Goal: Information Seeking & Learning: Learn about a topic

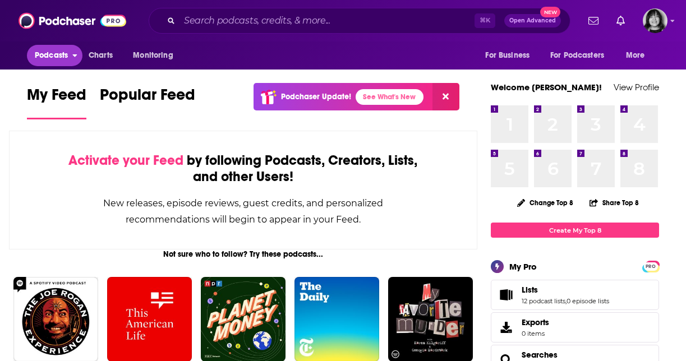
click at [62, 48] on span "Podcasts" at bounding box center [51, 56] width 33 height 16
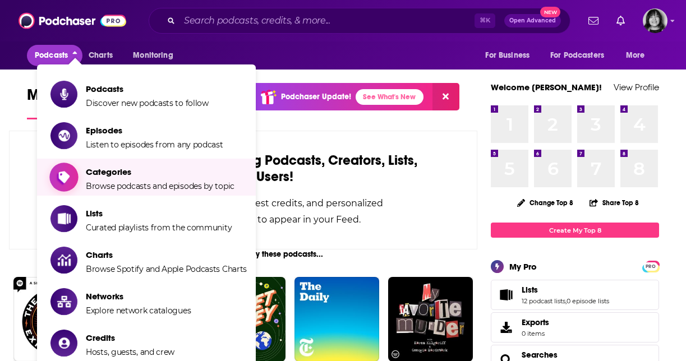
click at [109, 171] on span "Categories" at bounding box center [160, 172] width 149 height 11
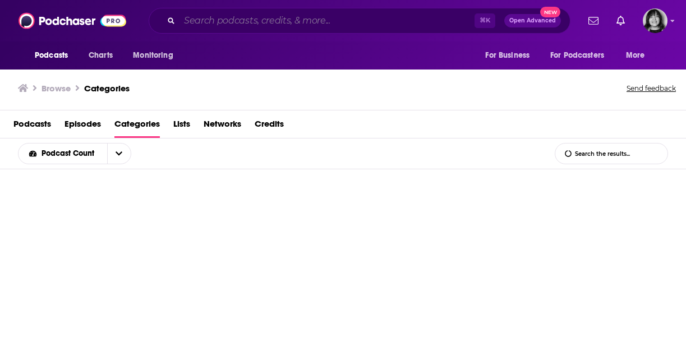
click at [219, 24] on input "Search podcasts, credits, & more..." at bounding box center [326, 21] width 295 height 18
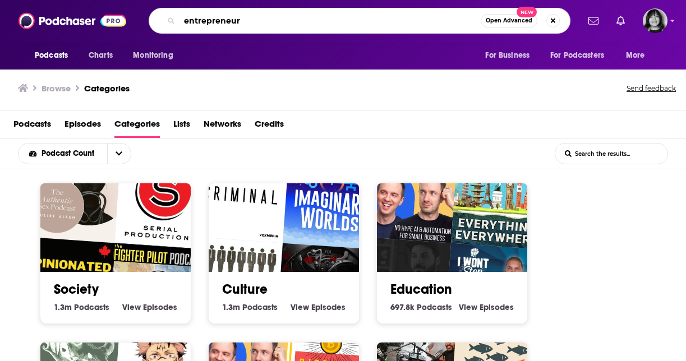
type input "entrepreneur"
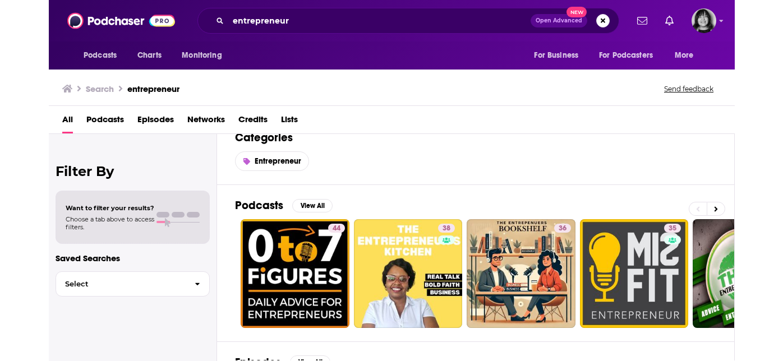
scroll to position [19, 0]
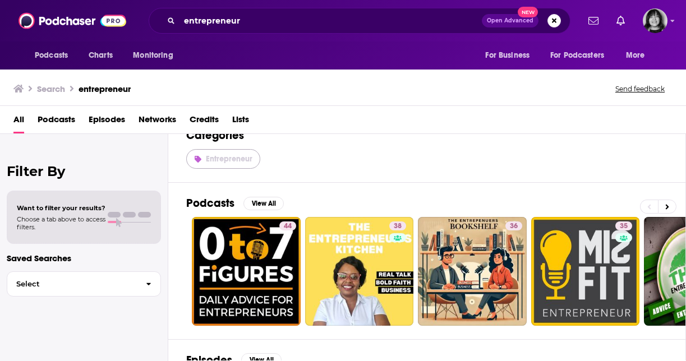
click at [238, 167] on link "Entrepreneur" at bounding box center [223, 159] width 74 height 20
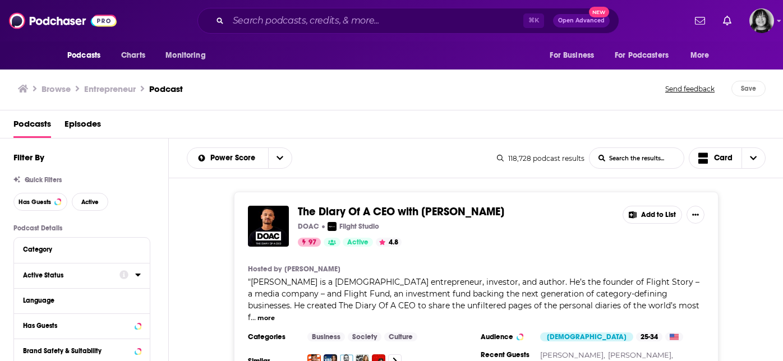
click at [57, 276] on div "Active Status" at bounding box center [67, 275] width 89 height 8
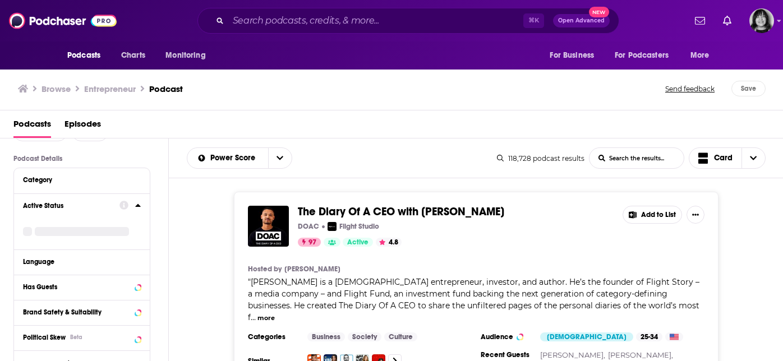
scroll to position [84, 0]
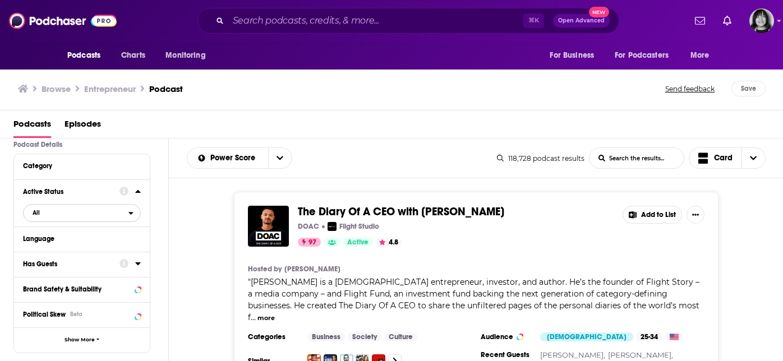
click at [61, 215] on span "All" at bounding box center [76, 212] width 105 height 15
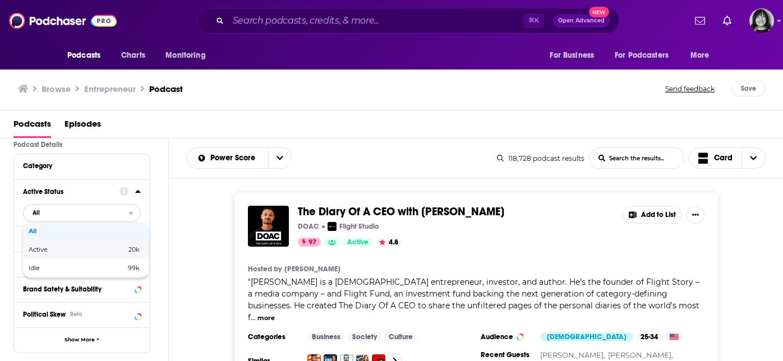
click at [56, 251] on span "Active" at bounding box center [58, 250] width 58 height 6
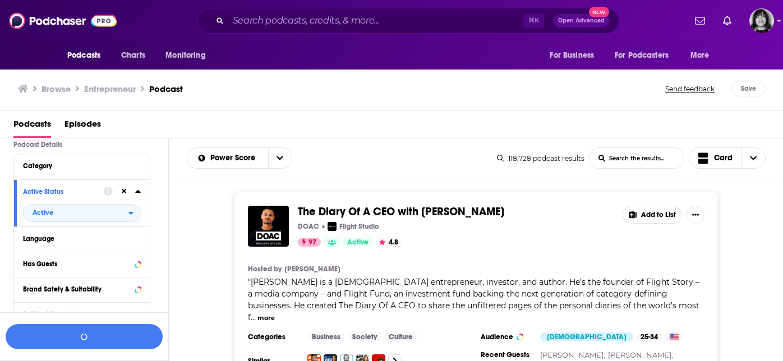
click at [54, 277] on div "Has Guests" at bounding box center [82, 264] width 136 height 25
click at [54, 265] on div "Has Guests" at bounding box center [67, 264] width 89 height 8
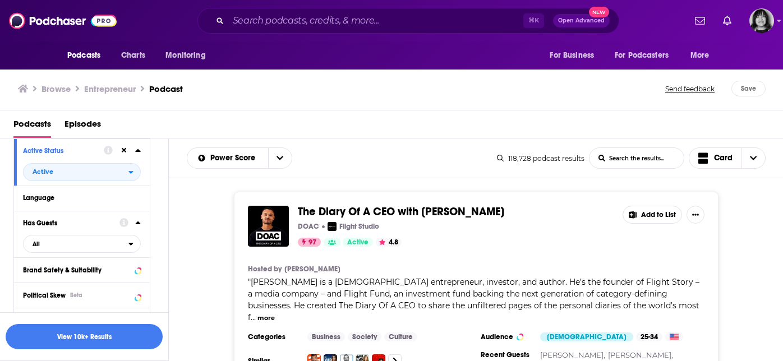
scroll to position [126, 0]
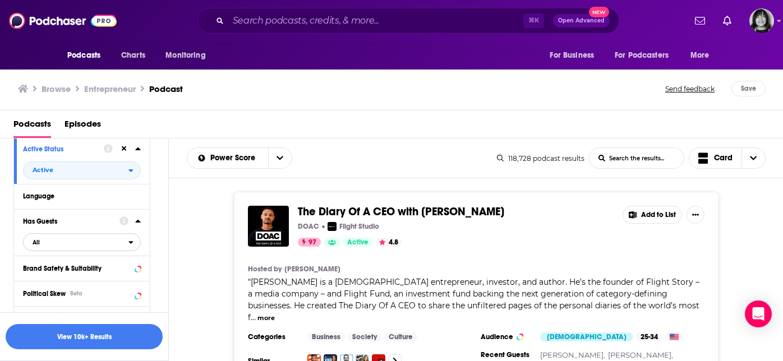
click at [58, 250] on span "All" at bounding box center [76, 242] width 105 height 15
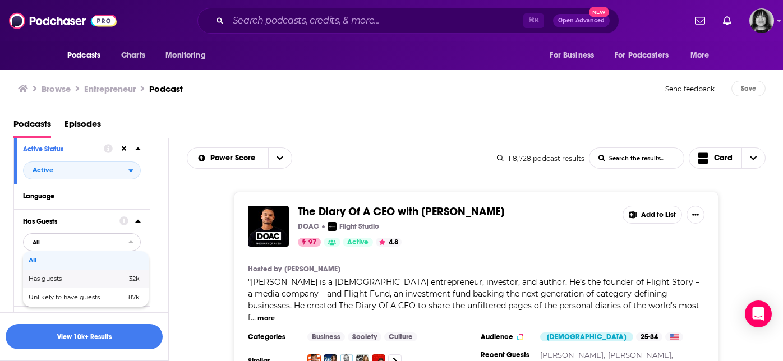
click at [59, 281] on span "Has guests" at bounding box center [62, 279] width 66 height 6
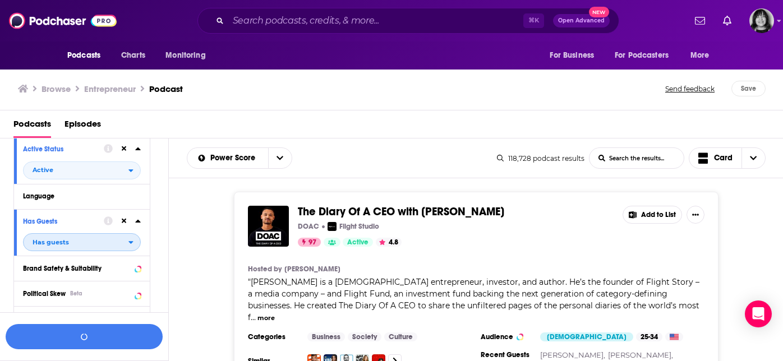
scroll to position [153, 0]
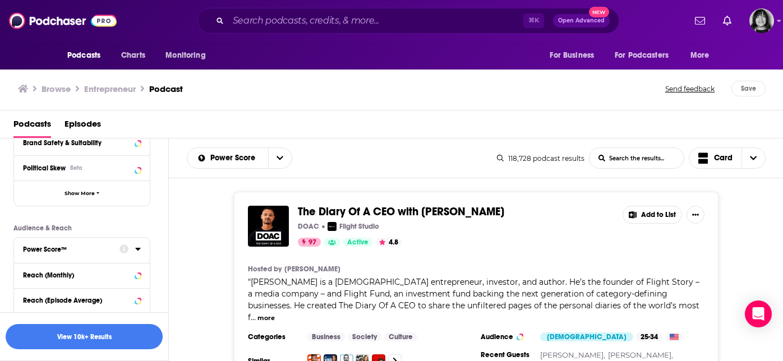
click at [59, 248] on div "Power Score™" at bounding box center [67, 250] width 89 height 8
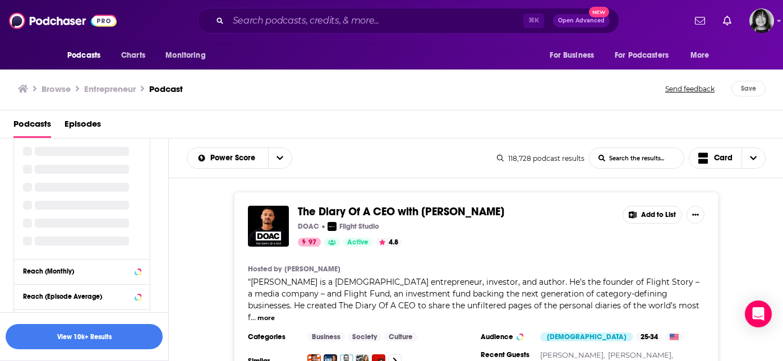
scroll to position [378, 0]
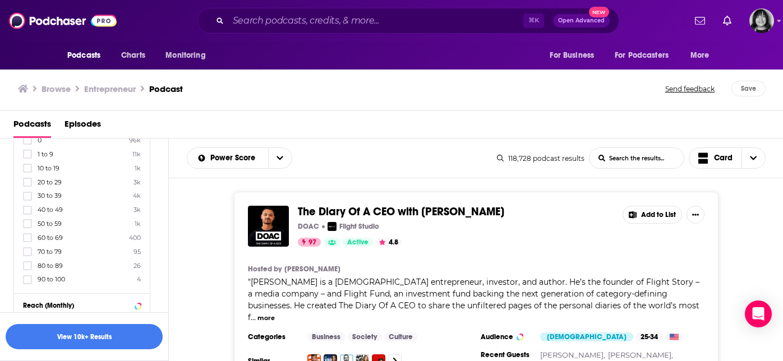
click at [49, 172] on span "10 to 19" at bounding box center [49, 168] width 22 height 8
click at [27, 172] on input "multiSelectOption-10-2" at bounding box center [27, 172] width 0 height 0
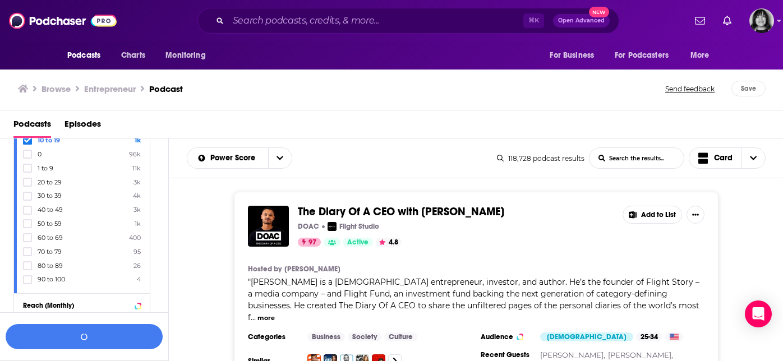
click at [47, 187] on label "20 to 29 3k" at bounding box center [82, 182] width 118 height 10
click at [27, 186] on input "multiSelectOption-20-3" at bounding box center [27, 186] width 0 height 0
click at [46, 197] on span "30 to 39" at bounding box center [50, 196] width 24 height 8
click at [27, 200] on input "multiSelectOption-30-4" at bounding box center [27, 200] width 0 height 0
click at [45, 210] on span "40 to 49" at bounding box center [50, 210] width 25 height 8
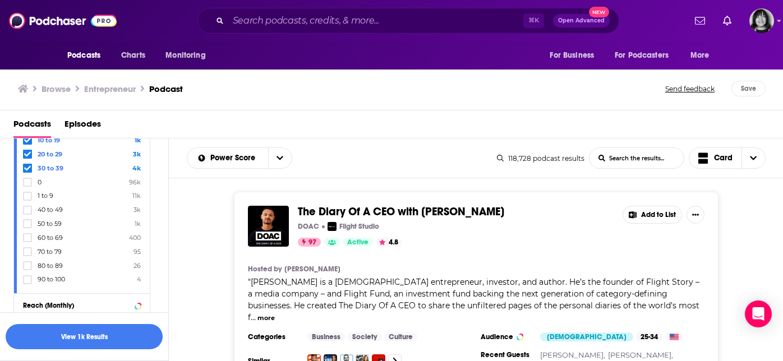
click at [27, 214] on input "multiSelectOption-40-5" at bounding box center [27, 214] width 0 height 0
click at [45, 222] on span "50 to 59" at bounding box center [50, 224] width 24 height 8
click at [27, 227] on input "multiSelectOption-50-6" at bounding box center [27, 227] width 0 height 0
click at [53, 330] on button "View 5k Results" at bounding box center [84, 336] width 157 height 25
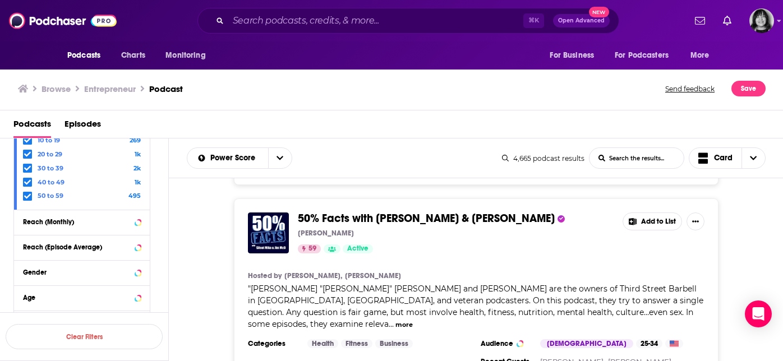
scroll to position [389, 0]
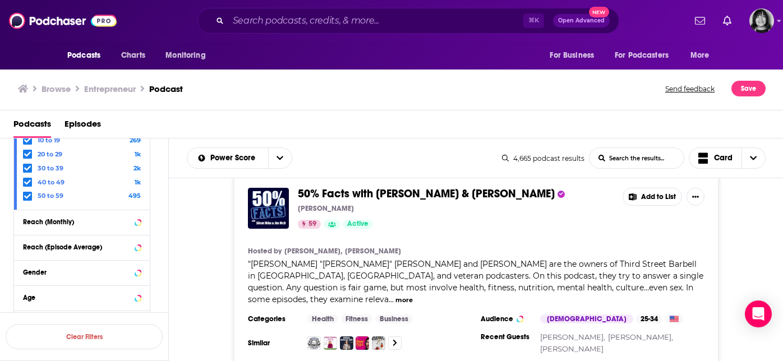
click at [413, 296] on button "more" at bounding box center [403, 301] width 17 height 10
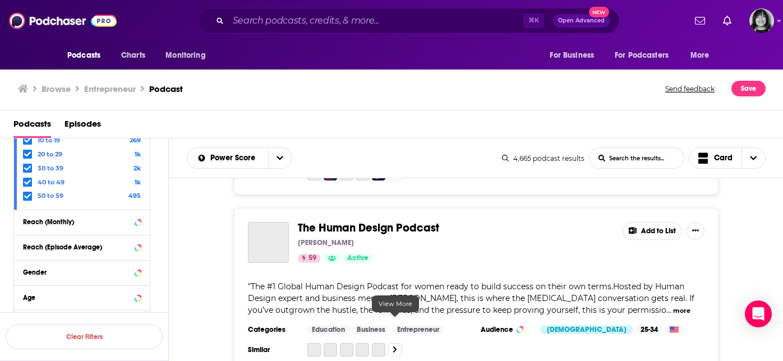
scroll to position [1933, 0]
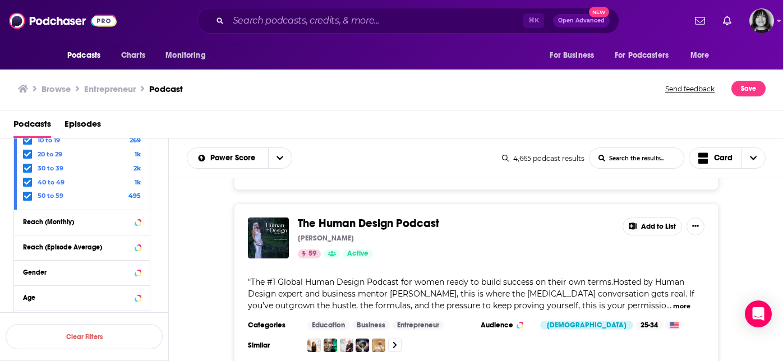
click at [680, 302] on button "more" at bounding box center [681, 307] width 17 height 10
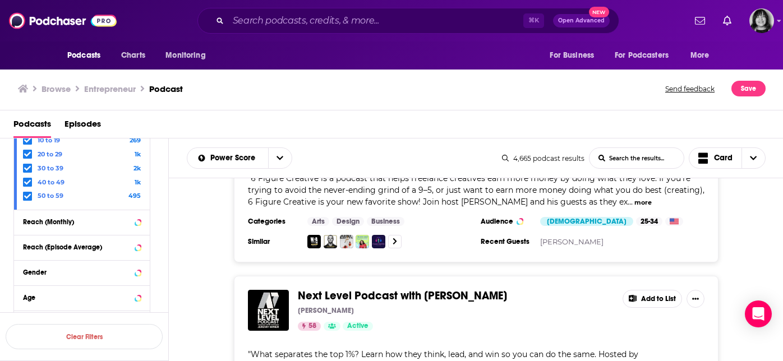
scroll to position [4551, 0]
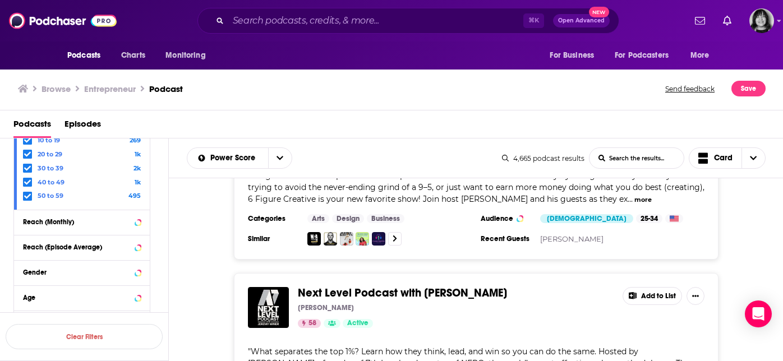
click at [308, 347] on span "What separates the top 1%? Learn how they think, lead, and win so you can do th…" at bounding box center [473, 364] width 451 height 34
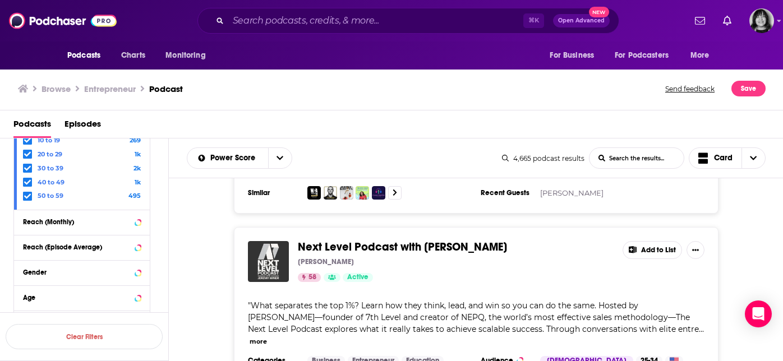
scroll to position [4612, 0]
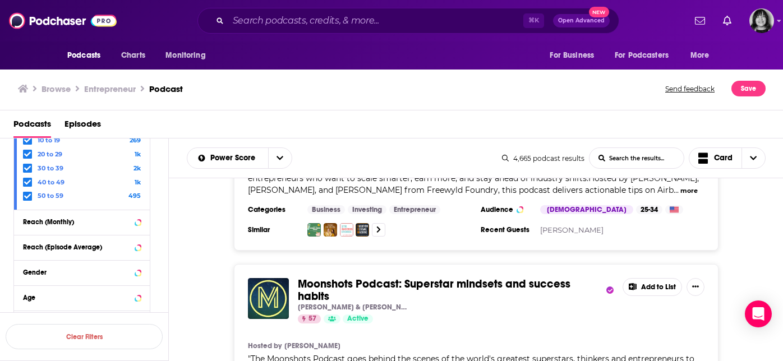
scroll to position [9050, 0]
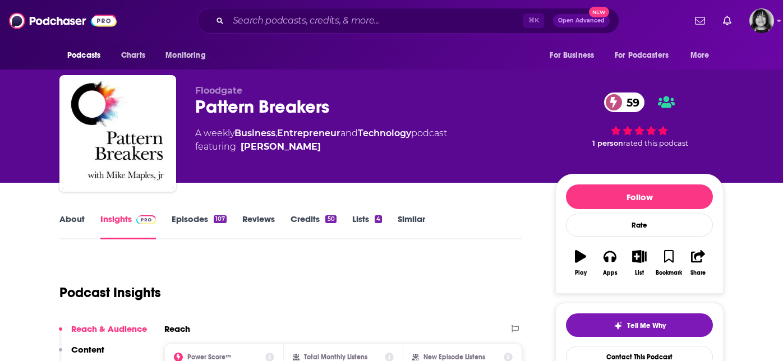
click at [72, 213] on div "About Insights Episodes 107 Reviews Credits 50 Lists 4 Similar" at bounding box center [290, 225] width 463 height 27
click at [71, 220] on link "About" at bounding box center [71, 227] width 25 height 26
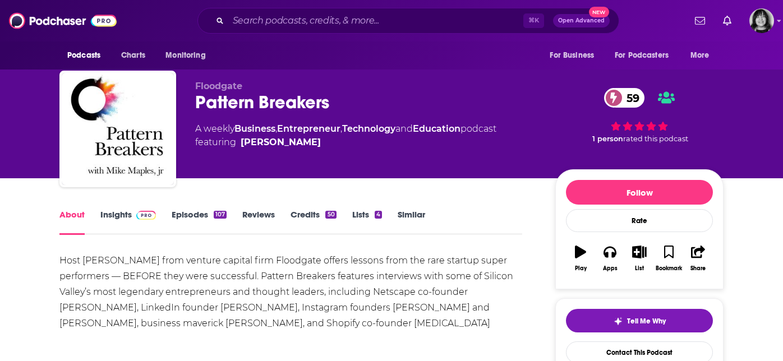
scroll to position [7, 0]
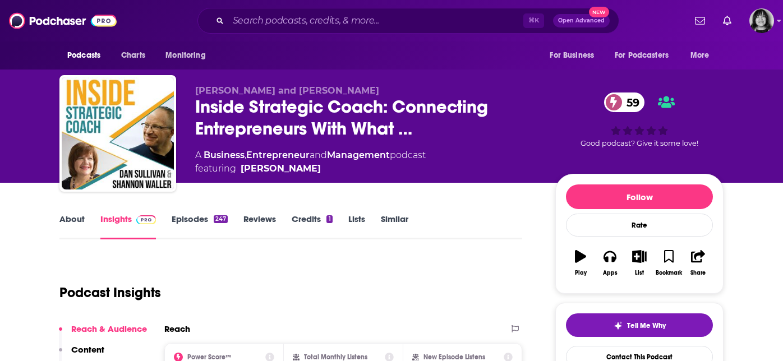
scroll to position [68, 0]
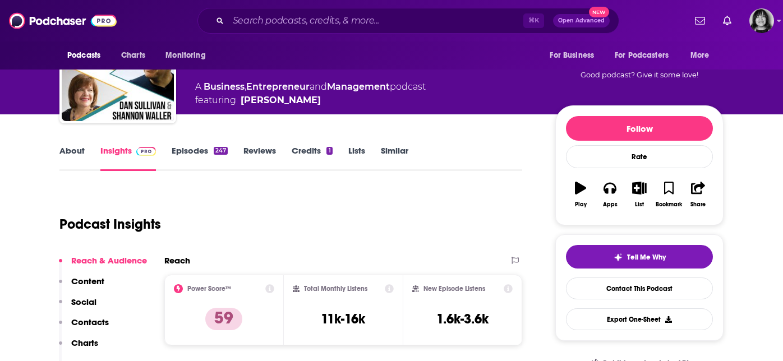
click at [72, 154] on link "About" at bounding box center [71, 158] width 25 height 26
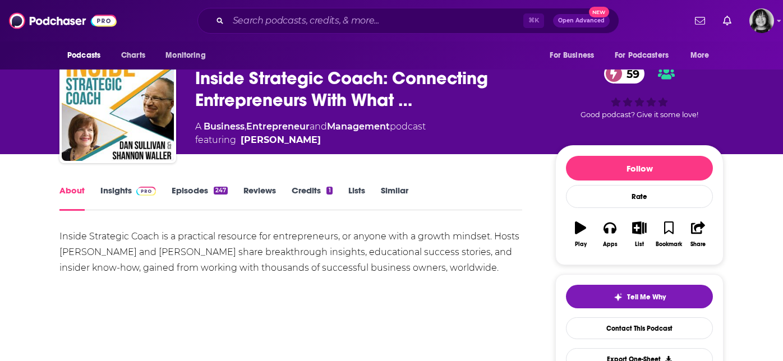
scroll to position [34, 0]
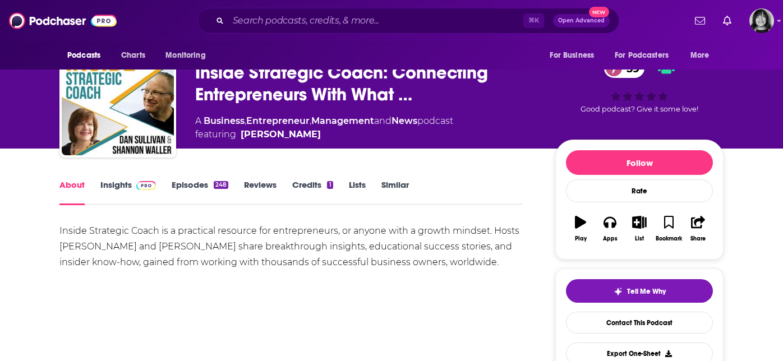
click at [118, 191] on link "Insights" at bounding box center [128, 192] width 56 height 26
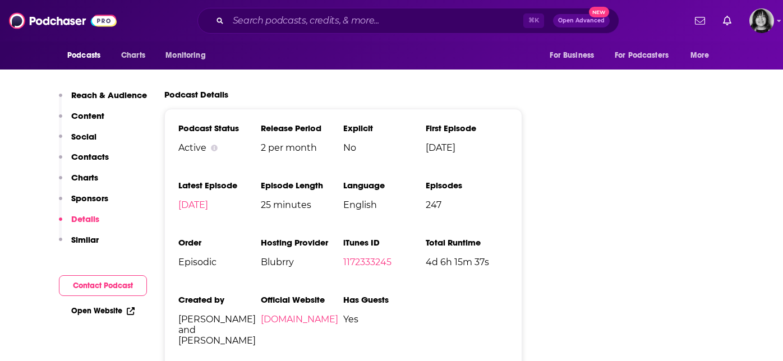
scroll to position [1723, 0]
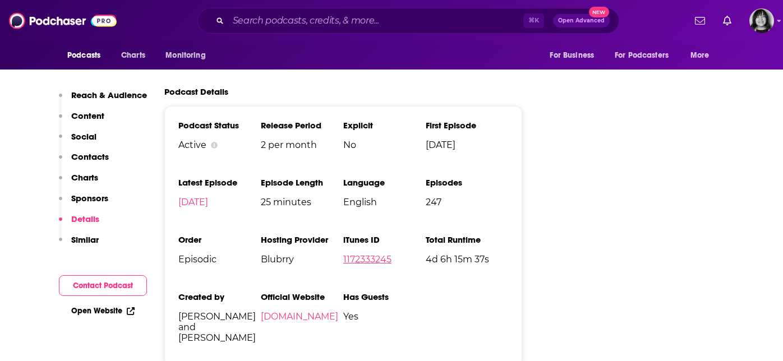
click at [384, 254] on link "1172333245" at bounding box center [367, 259] width 48 height 11
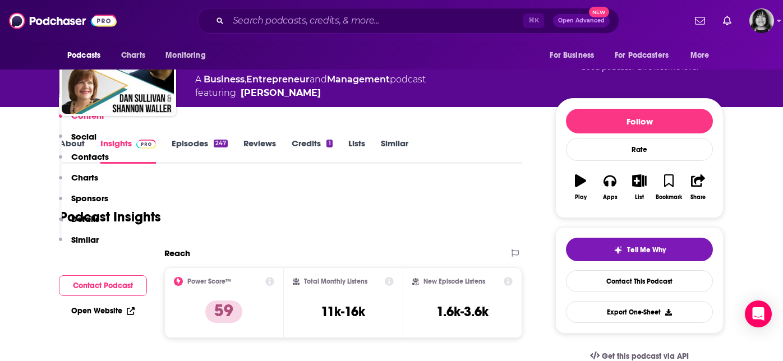
scroll to position [0, 0]
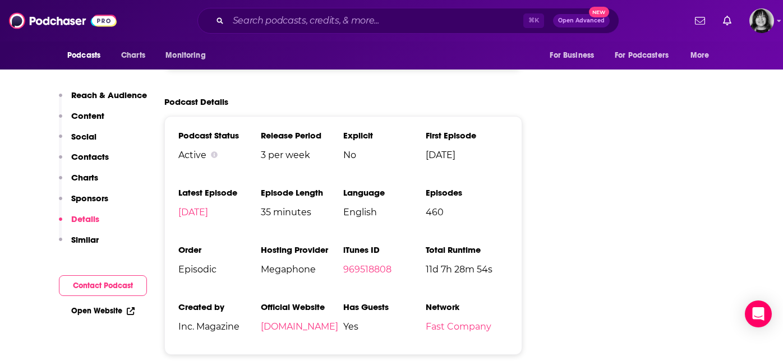
scroll to position [1654, 0]
click at [362, 264] on link "969518808" at bounding box center [367, 269] width 48 height 11
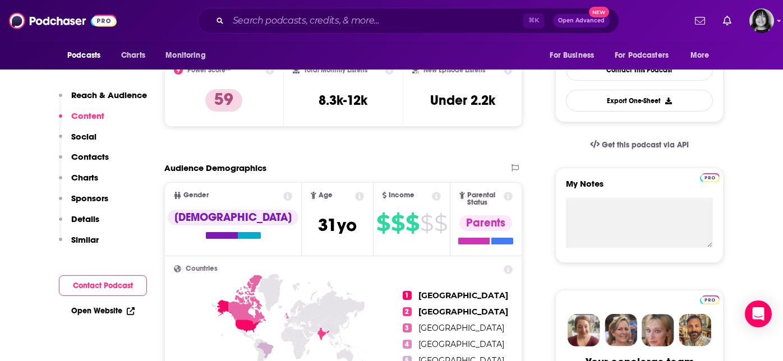
scroll to position [0, 0]
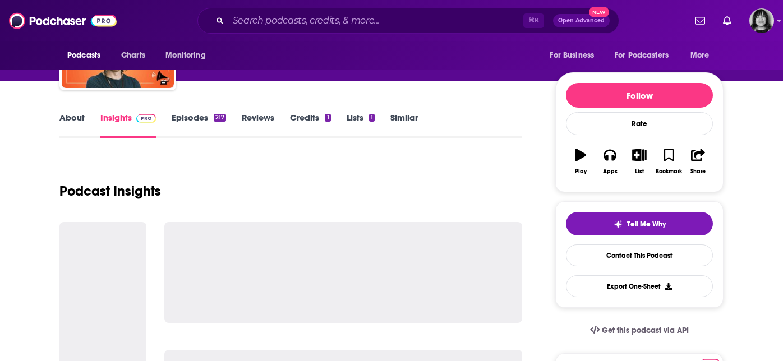
scroll to position [100, 0]
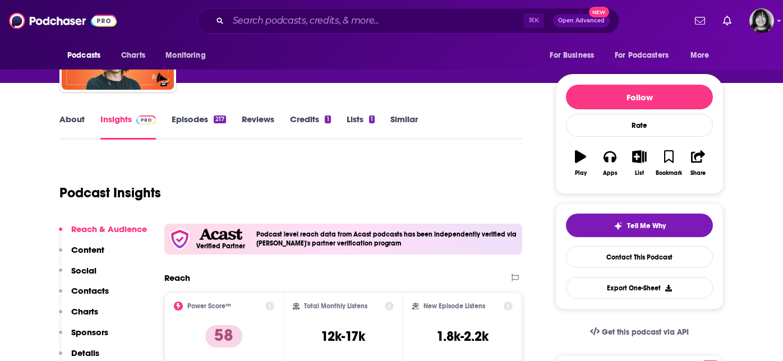
click at [62, 118] on link "About" at bounding box center [71, 127] width 25 height 26
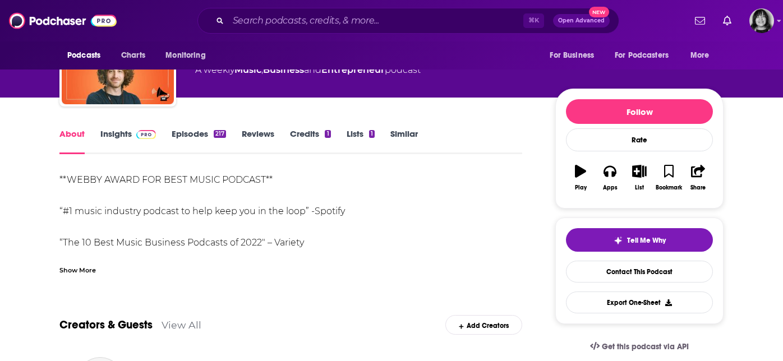
scroll to position [86, 0]
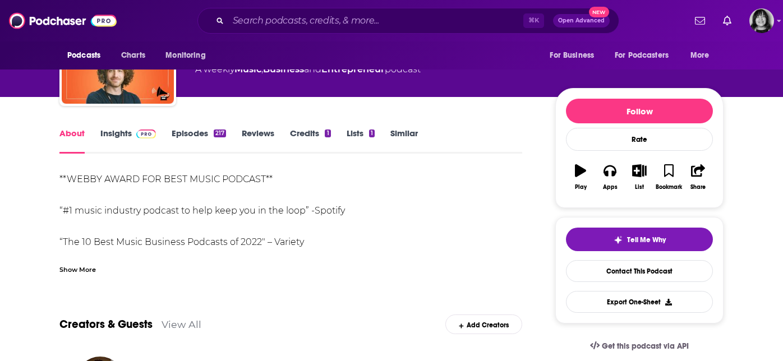
click at [82, 270] on div "Show More" at bounding box center [77, 269] width 36 height 11
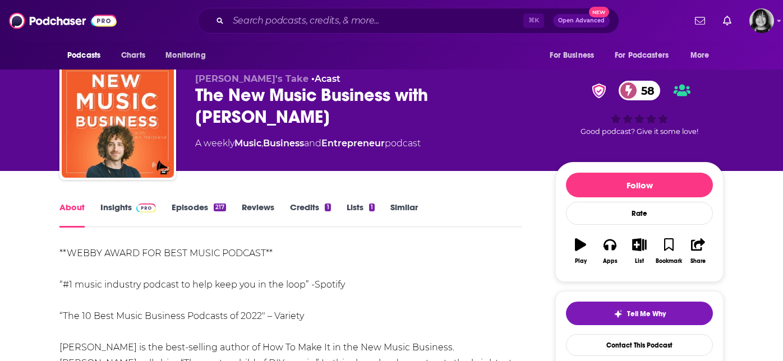
scroll to position [0, 0]
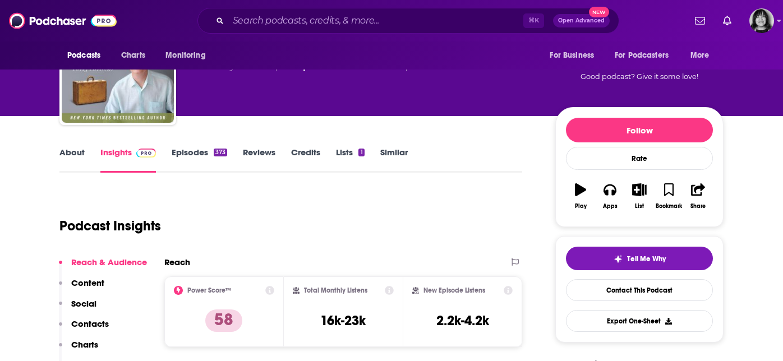
scroll to position [31, 0]
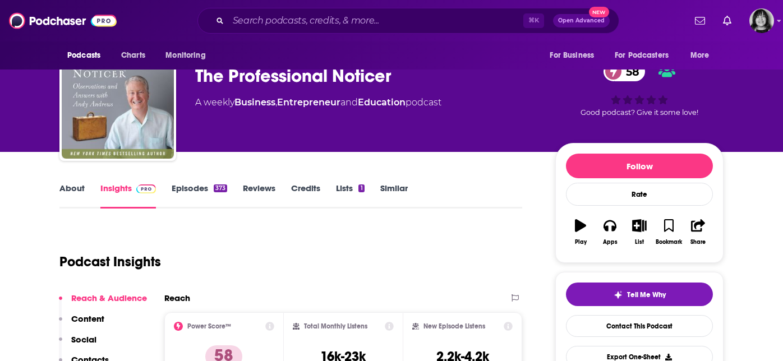
click at [76, 186] on link "About" at bounding box center [71, 196] width 25 height 26
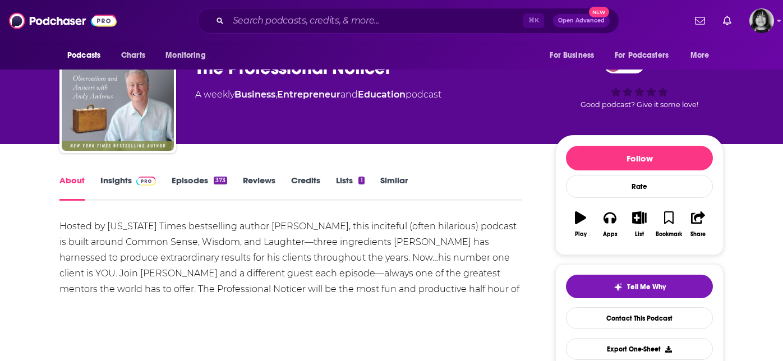
scroll to position [41, 0]
